Goal: Task Accomplishment & Management: Use online tool/utility

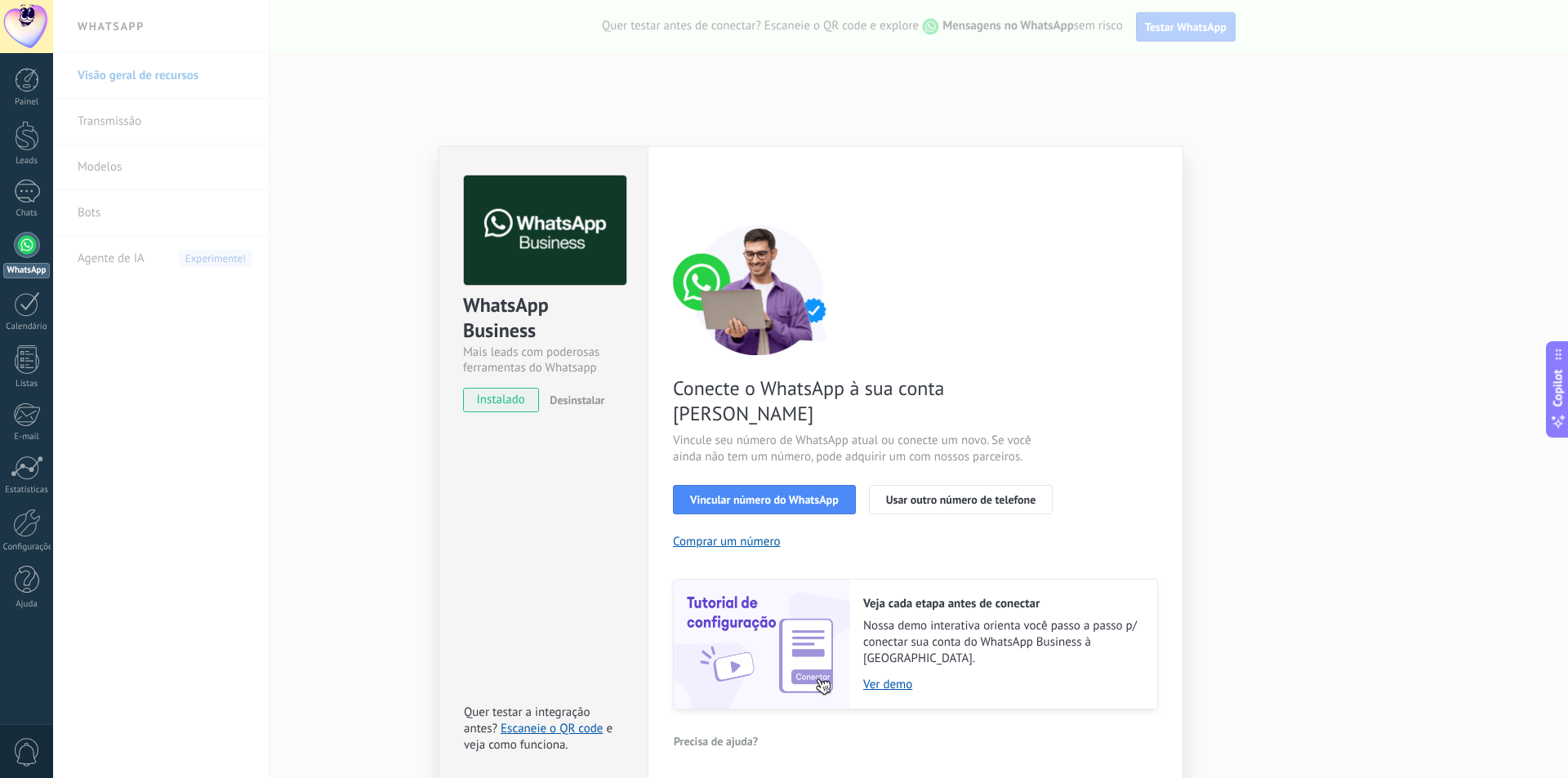
click at [1115, 374] on div "Conecte o WhatsApp à sua conta Kommo Vincule seu número de WhatsApp atual ou co…" at bounding box center [915, 468] width 485 height 485
drag, startPoint x: 1266, startPoint y: 492, endPoint x: 1161, endPoint y: 475, distance: 106.4
click at [1266, 493] on div "WhatsApp Business Mais leads com poderosas ferramentas do Whatsapp instalado De…" at bounding box center [810, 389] width 1514 height 778
click at [539, 722] on link "Escaneie o QR code" at bounding box center [552, 729] width 102 height 16
click at [367, 71] on div "WhatsApp Business Mais leads com poderosas ferramentas do Whatsapp instalado De…" at bounding box center [810, 389] width 1514 height 778
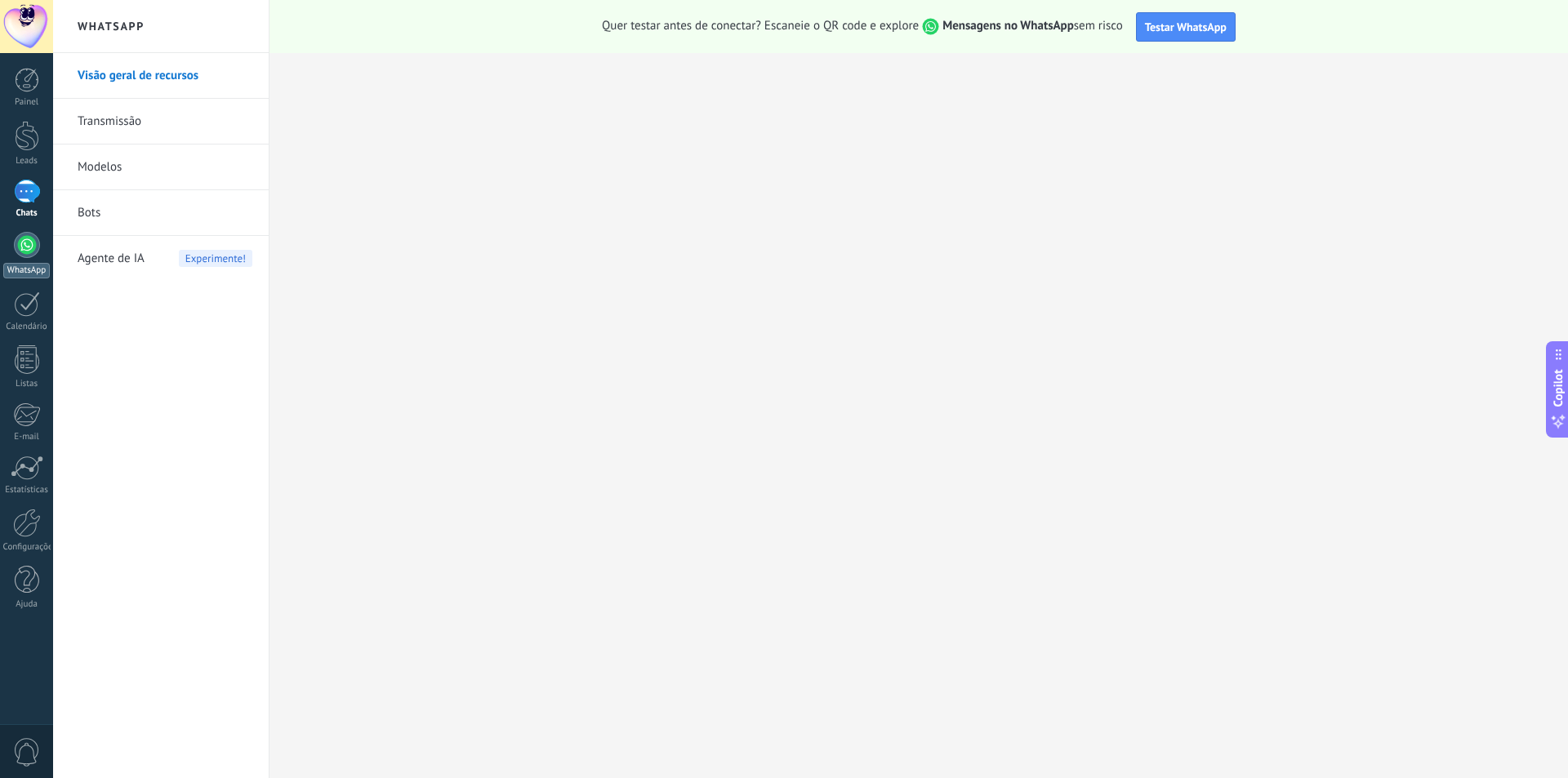
click at [27, 249] on div at bounding box center [27, 245] width 26 height 26
click at [27, 248] on div at bounding box center [27, 245] width 26 height 26
